Goal: Task Accomplishment & Management: Manage account settings

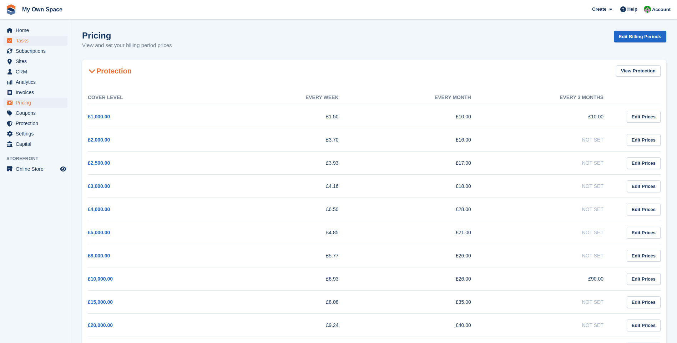
scroll to position [71, 0]
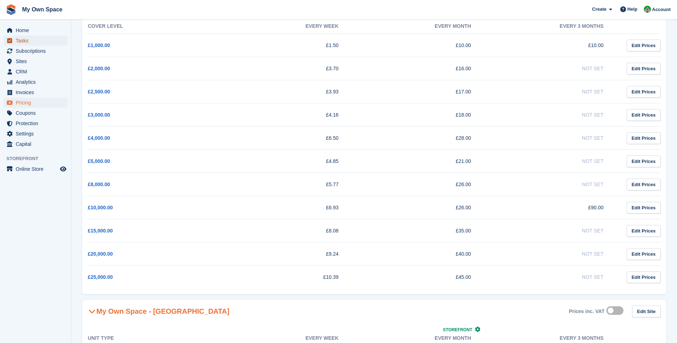
click at [37, 41] on span "Tasks" at bounding box center [37, 41] width 43 height 10
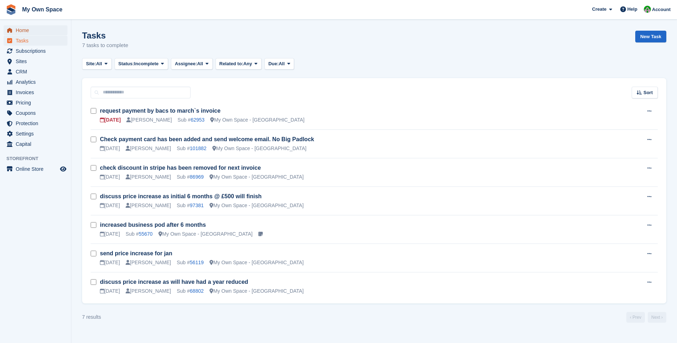
click at [20, 34] on span "Home" at bounding box center [37, 30] width 43 height 10
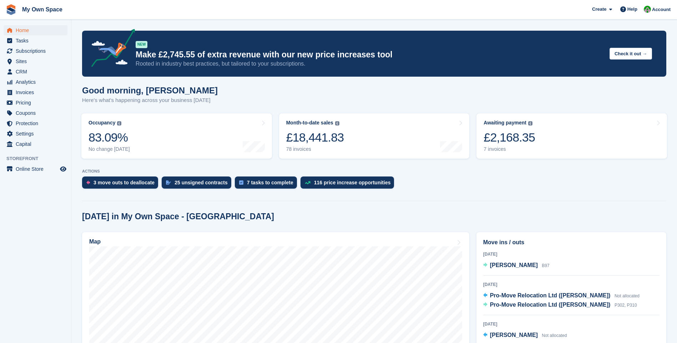
click at [491, 151] on div "7 invoices" at bounding box center [509, 149] width 51 height 6
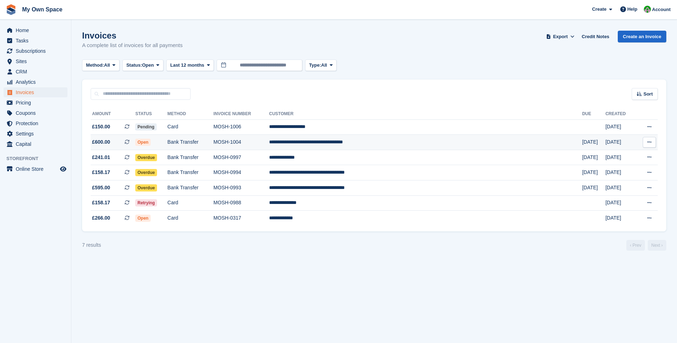
click at [151, 144] on span "Open" at bounding box center [142, 142] width 15 height 7
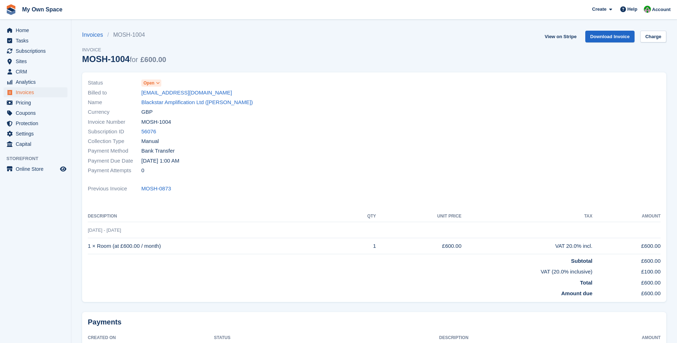
click at [157, 83] on icon at bounding box center [158, 83] width 4 height 4
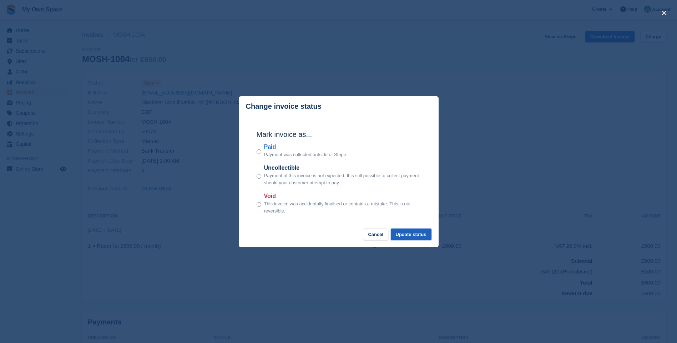
click at [413, 236] on button "Update status" at bounding box center [411, 235] width 41 height 12
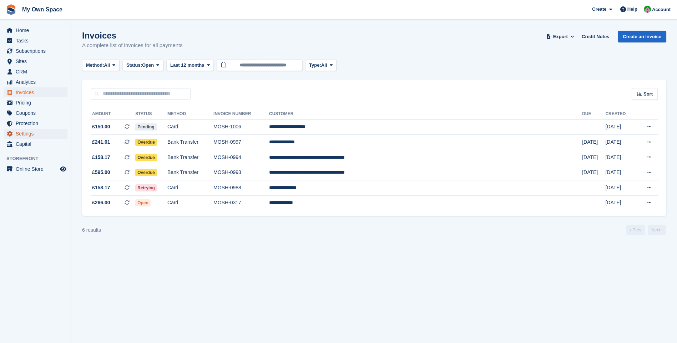
click at [24, 131] on span "Settings" at bounding box center [37, 134] width 43 height 10
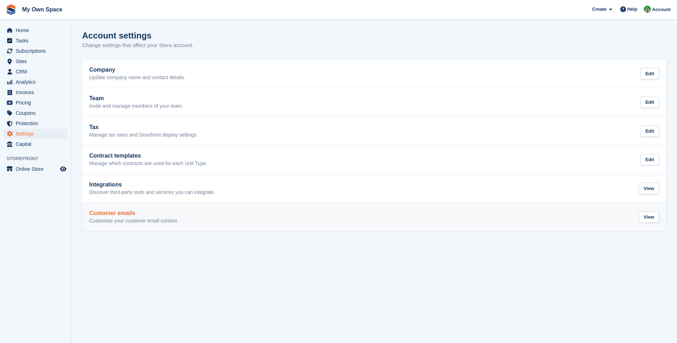
click at [108, 216] on h2 "Customer emails" at bounding box center [133, 213] width 89 height 6
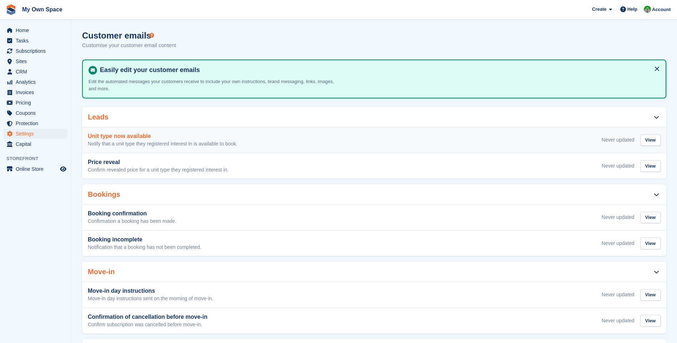
click at [132, 136] on h3 "Unit type now available" at bounding box center [163, 136] width 150 height 6
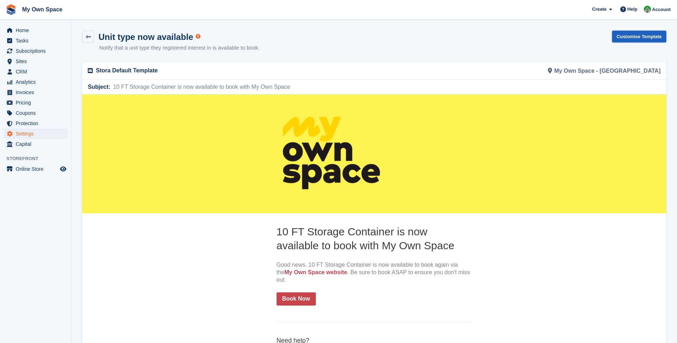
click at [630, 36] on link "Customise Template" at bounding box center [639, 37] width 54 height 12
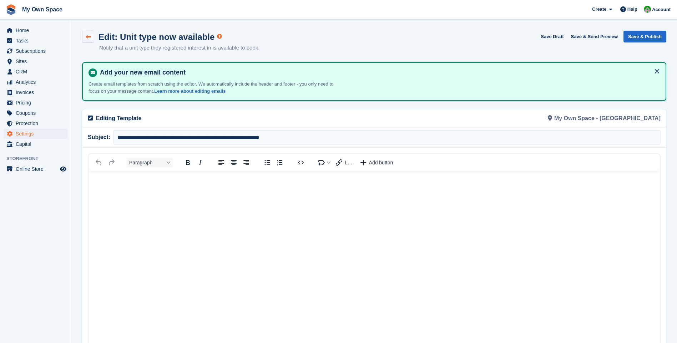
click at [87, 36] on icon at bounding box center [88, 36] width 5 height 5
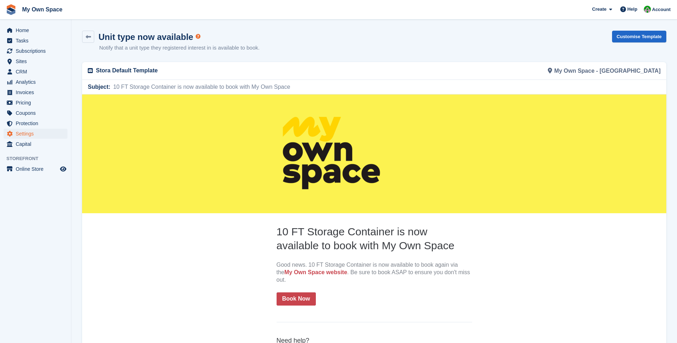
click at [87, 36] on icon at bounding box center [88, 36] width 5 height 5
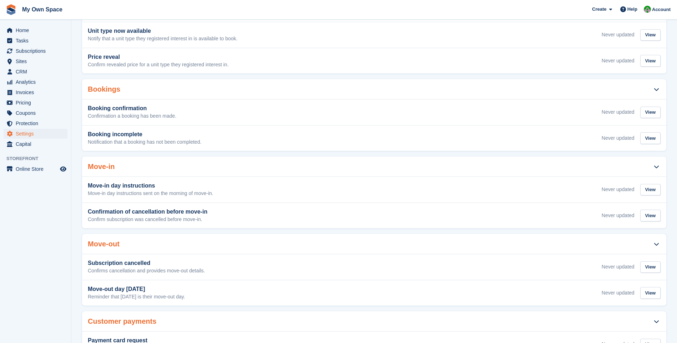
scroll to position [107, 0]
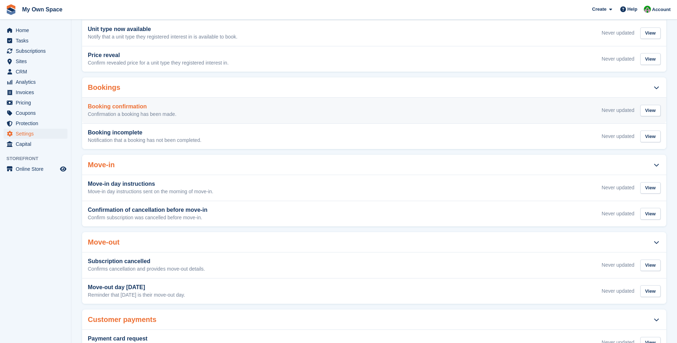
click at [120, 107] on h3 "Booking confirmation" at bounding box center [132, 107] width 89 height 6
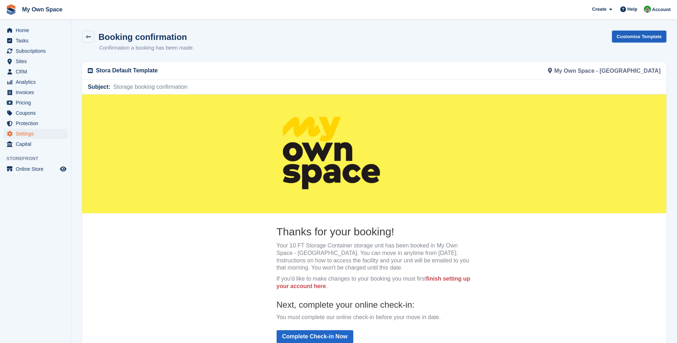
drag, startPoint x: 655, startPoint y: 32, endPoint x: 646, endPoint y: 37, distance: 10.2
click at [654, 32] on link "Customise Template" at bounding box center [639, 37] width 54 height 12
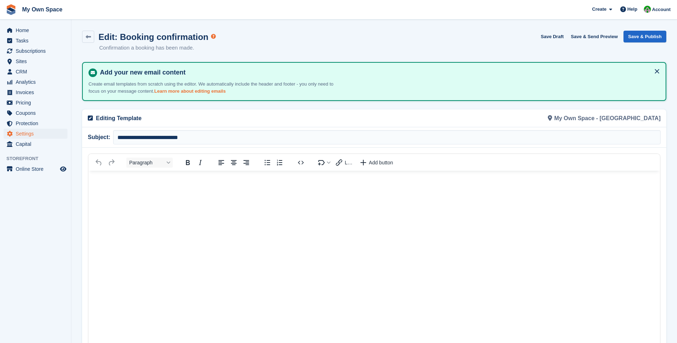
click at [195, 91] on link "Learn more about editing emails" at bounding box center [189, 91] width 71 height 5
click at [88, 35] on icon at bounding box center [88, 36] width 5 height 5
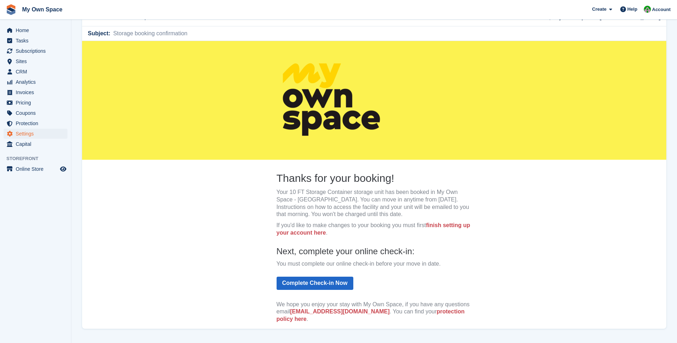
click at [415, 179] on h2 "Thanks for your booking!" at bounding box center [375, 178] width 196 height 14
click at [364, 180] on h2 "Thanks for your booking!" at bounding box center [375, 178] width 196 height 14
click at [233, 189] on center "Thanks for your booking! Your 10 FT Storage Container storage unit has been boo…" at bounding box center [374, 216] width 584 height 351
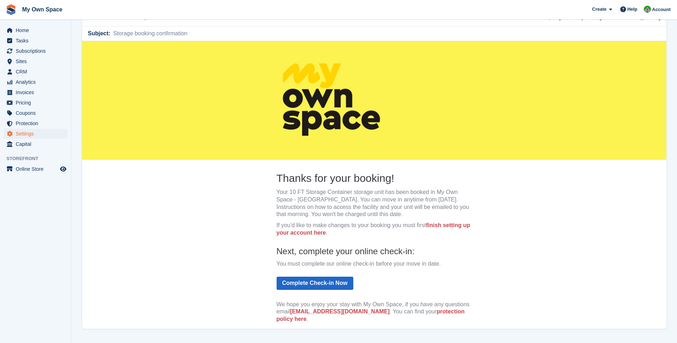
click at [272, 178] on th "Thanks for your booking! Your 10 FT Storage Container storage unit has been boo…" at bounding box center [374, 251] width 207 height 161
drag, startPoint x: 272, startPoint y: 178, endPoint x: 257, endPoint y: 180, distance: 15.5
click at [258, 182] on center "Thanks for your booking! Your 10 FT Storage Container storage unit has been boo…" at bounding box center [374, 216] width 584 height 351
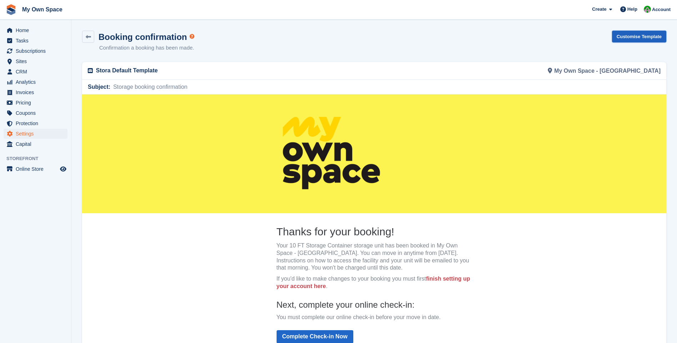
click at [636, 39] on link "Customise Template" at bounding box center [639, 37] width 54 height 12
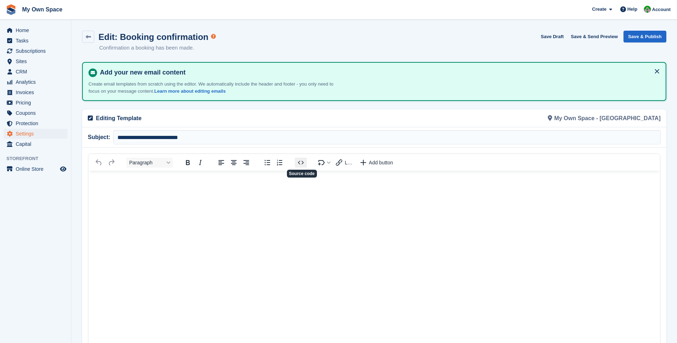
click at [302, 164] on icon "Source code" at bounding box center [301, 162] width 9 height 9
click at [302, 164] on div "Loading..." at bounding box center [375, 296] width 572 height 284
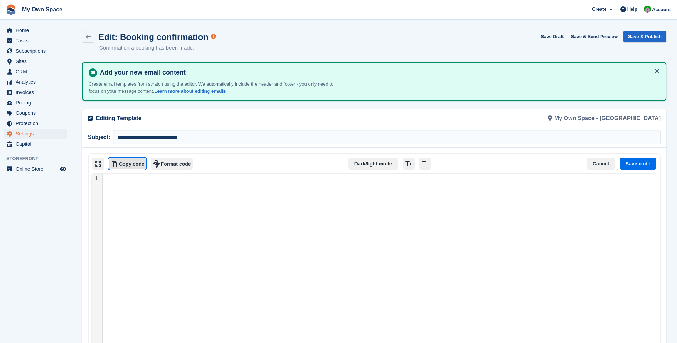
click at [132, 163] on button "Copy code" at bounding box center [128, 164] width 38 height 12
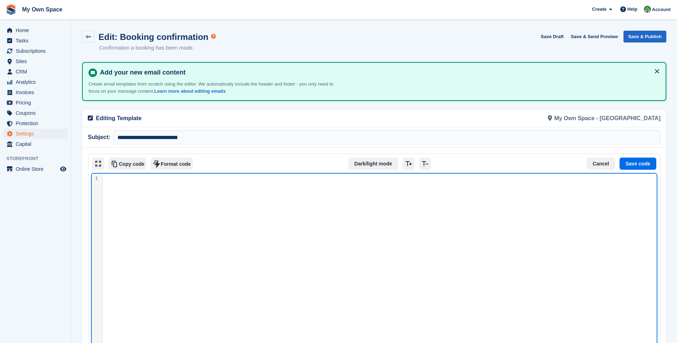
click at [142, 190] on div "Source code" at bounding box center [380, 304] width 554 height 261
drag, startPoint x: 142, startPoint y: 190, endPoint x: 263, endPoint y: 270, distance: 144.6
click at [263, 270] on div "Source code" at bounding box center [380, 304] width 554 height 261
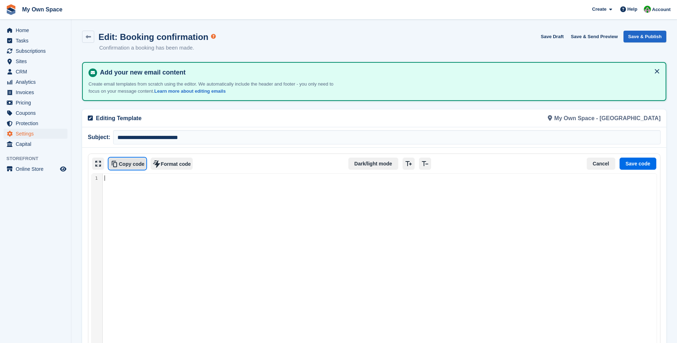
click at [115, 165] on icon "Copy code" at bounding box center [114, 164] width 9 height 9
click at [173, 164] on button "Format code" at bounding box center [172, 164] width 42 height 12
click at [89, 38] on icon at bounding box center [88, 36] width 5 height 5
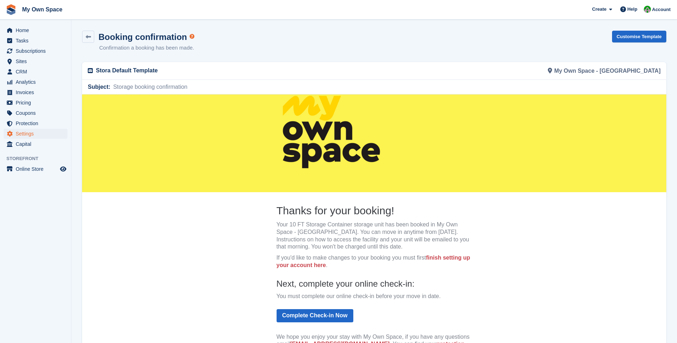
scroll to position [58, 0]
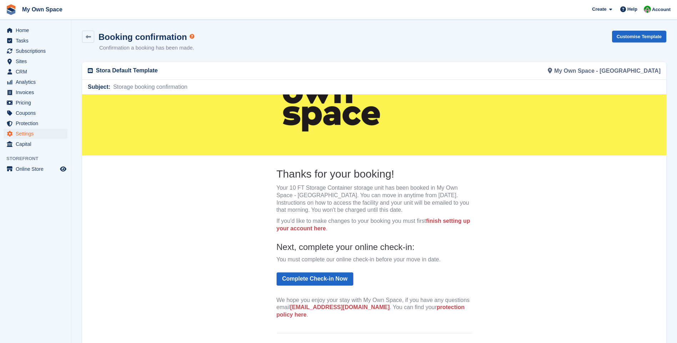
drag, startPoint x: 276, startPoint y: 170, endPoint x: 474, endPoint y: 310, distance: 242.8
click at [474, 310] on th "Thanks for your booking! Your 10 FT Storage Container storage unit has been boo…" at bounding box center [374, 247] width 207 height 161
copy tbody
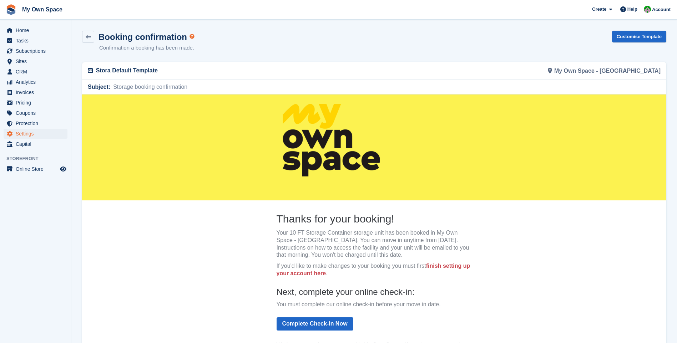
scroll to position [0, 0]
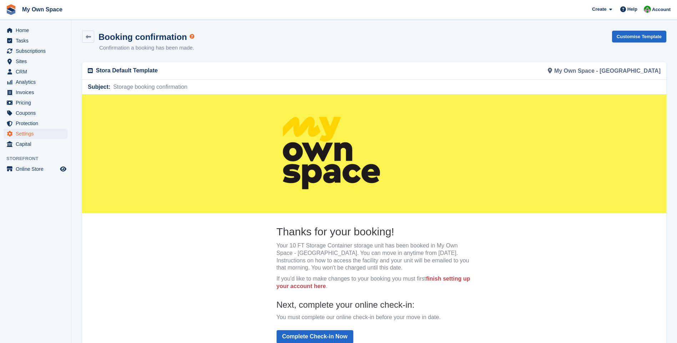
click at [336, 153] on img at bounding box center [330, 153] width 107 height 107
click at [652, 36] on link "Customise Template" at bounding box center [639, 37] width 54 height 12
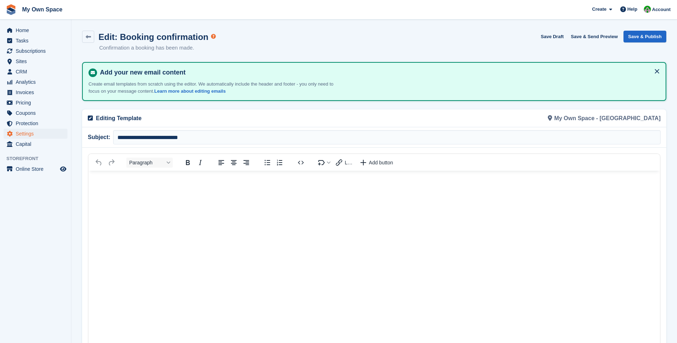
click at [186, 199] on html at bounding box center [375, 300] width 572 height 258
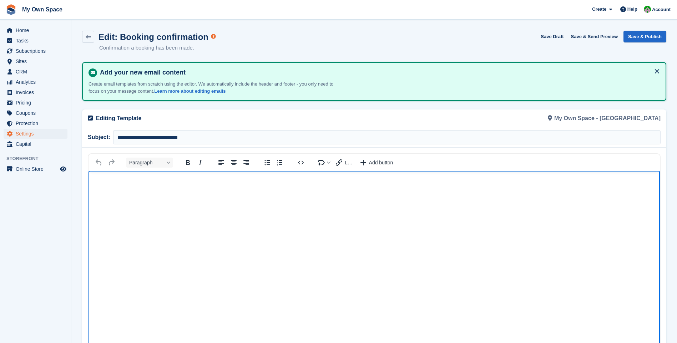
drag, startPoint x: 192, startPoint y: 201, endPoint x: 172, endPoint y: 232, distance: 36.6
drag, startPoint x: 172, startPoint y: 232, endPoint x: 132, endPoint y: 184, distance: 62.8
click at [132, 184] on p "Rich Text Area" at bounding box center [374, 181] width 557 height 7
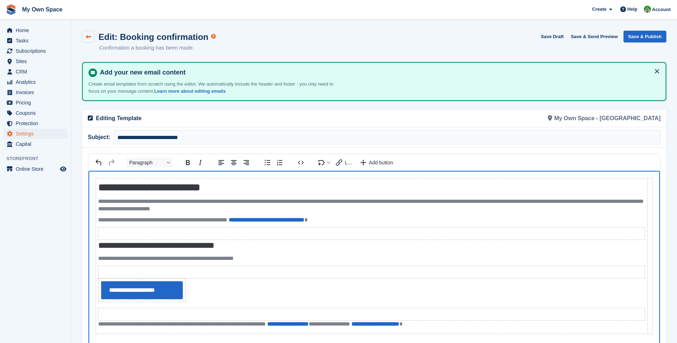
click at [86, 37] on icon at bounding box center [88, 36] width 5 height 5
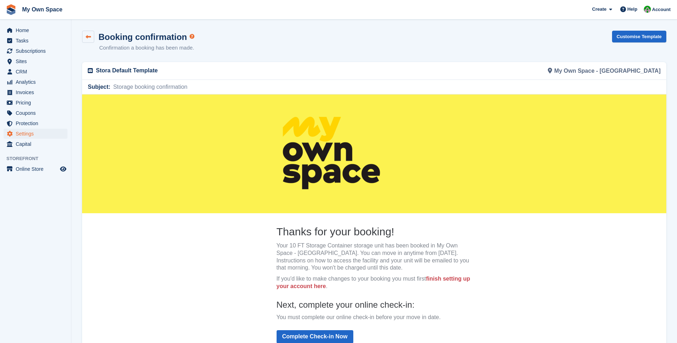
click at [87, 39] on icon at bounding box center [88, 36] width 5 height 5
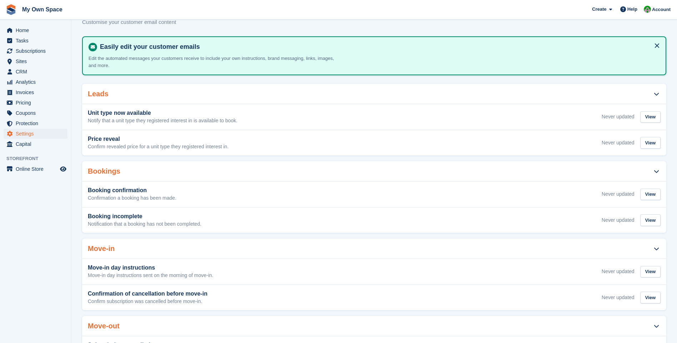
scroll to position [36, 0]
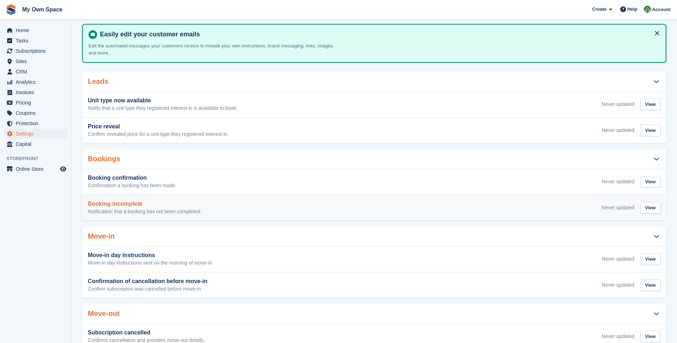
click at [114, 205] on h3 "Booking incomplete" at bounding box center [145, 204] width 114 height 6
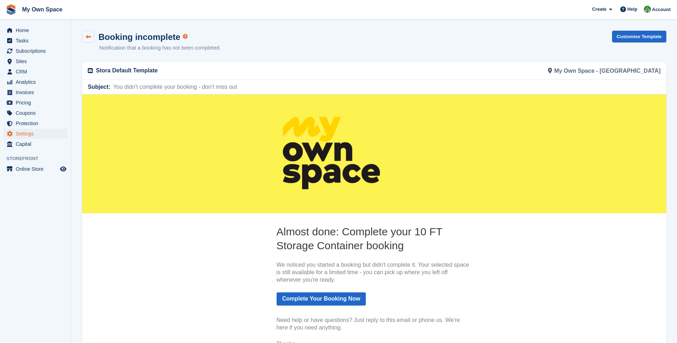
click at [86, 38] on icon at bounding box center [88, 36] width 5 height 5
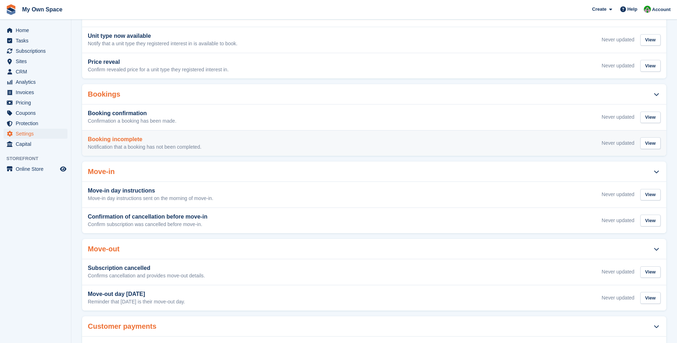
scroll to position [143, 0]
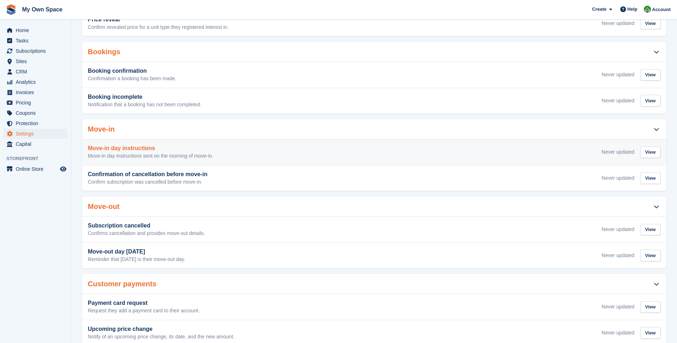
click at [111, 149] on h3 "Move-in day instructions" at bounding box center [151, 148] width 126 height 6
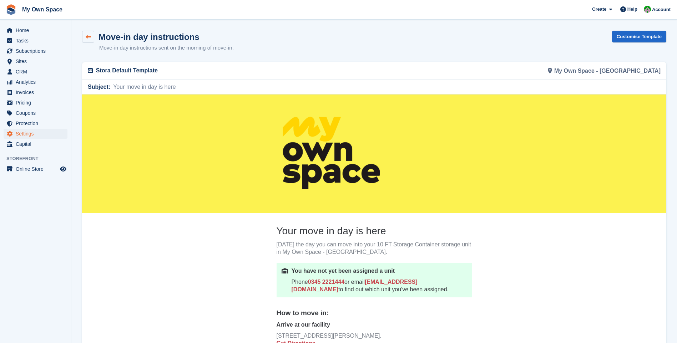
click at [93, 35] on link at bounding box center [88, 37] width 12 height 12
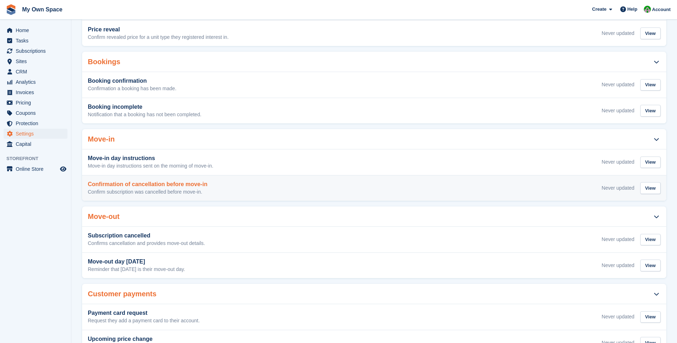
scroll to position [143, 0]
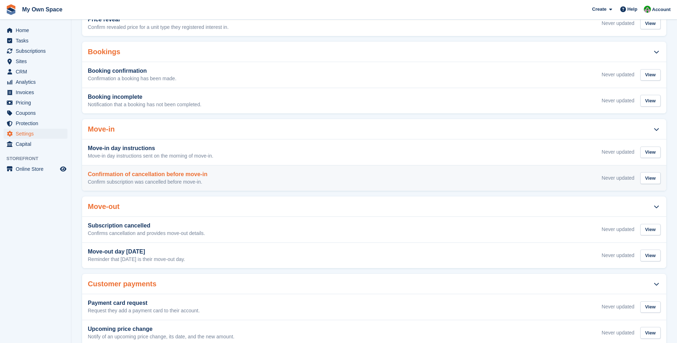
click at [119, 180] on p "Confirm subscription was cancelled before move-in." at bounding box center [148, 182] width 120 height 6
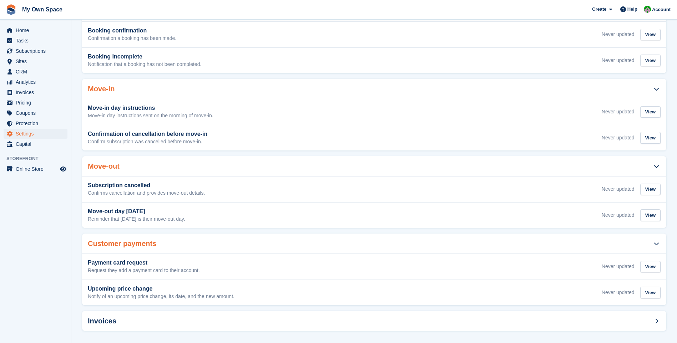
scroll to position [187, 0]
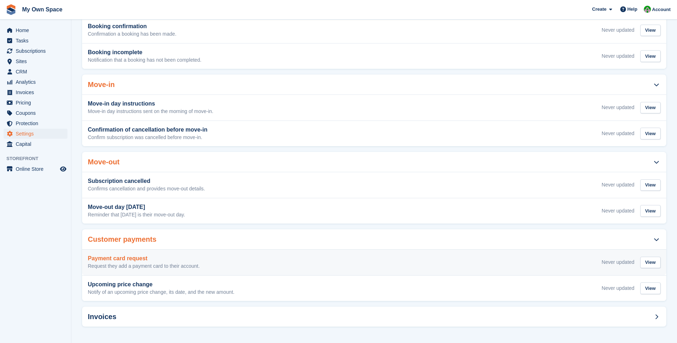
click at [122, 261] on h3 "Payment card request" at bounding box center [144, 259] width 112 height 6
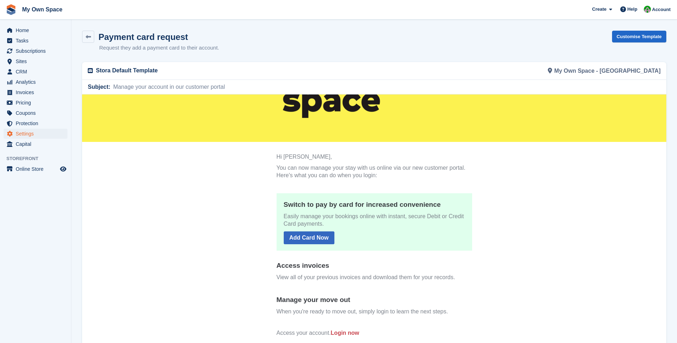
scroll to position [97, 0]
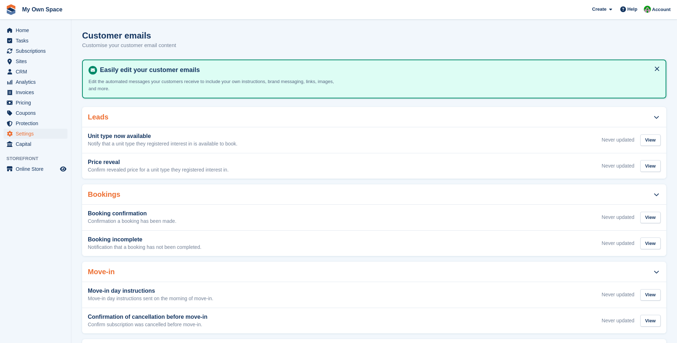
scroll to position [187, 0]
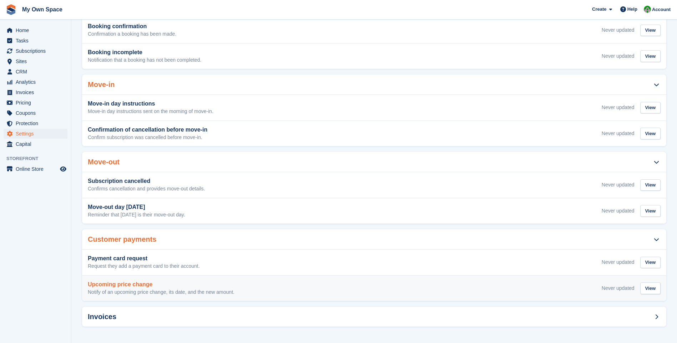
click at [124, 287] on h3 "Upcoming price change" at bounding box center [161, 285] width 147 height 6
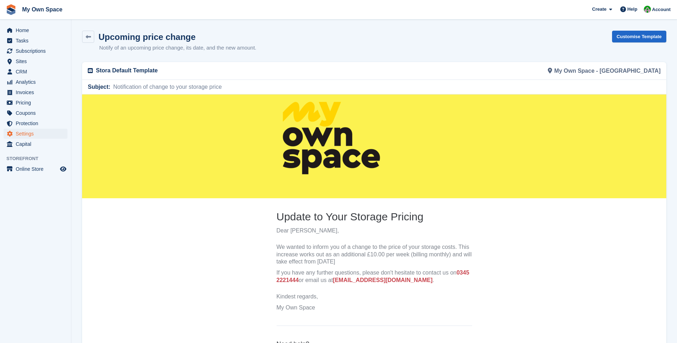
scroll to position [54, 0]
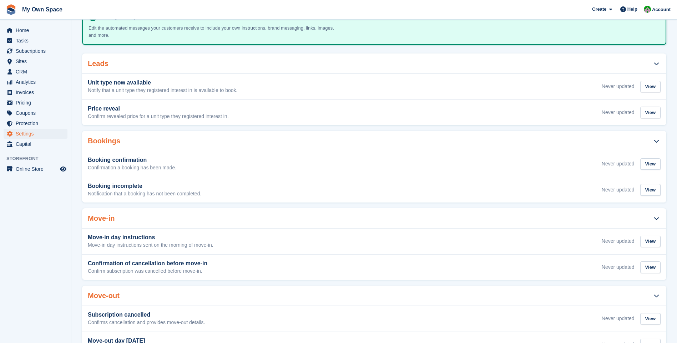
scroll to position [187, 0]
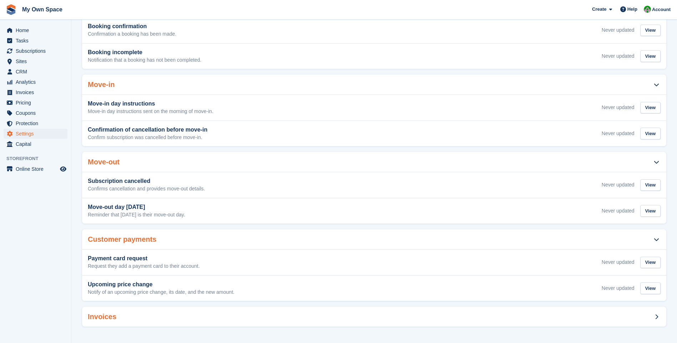
click at [124, 319] on div "Invoices" at bounding box center [374, 317] width 584 height 20
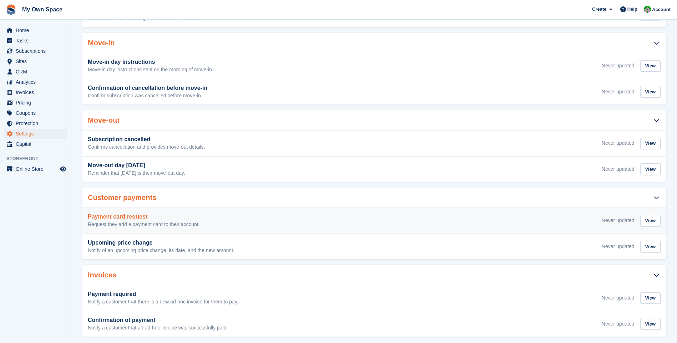
scroll to position [239, 0]
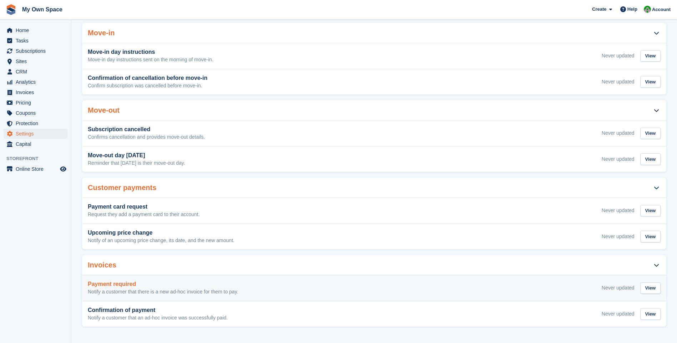
click at [114, 287] on h3 "Payment required" at bounding box center [163, 284] width 151 height 6
